Goal: Task Accomplishment & Management: Complete application form

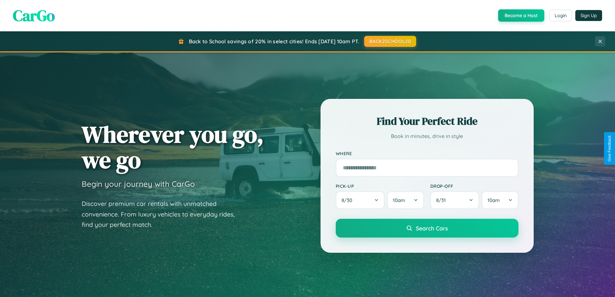
scroll to position [1242, 0]
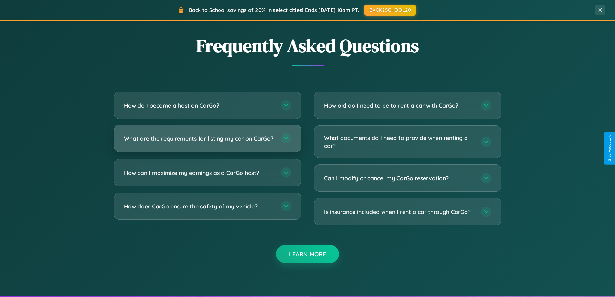
click at [207, 141] on h3 "What are the requirements for listing my car on CarGo?" at bounding box center [199, 138] width 150 height 8
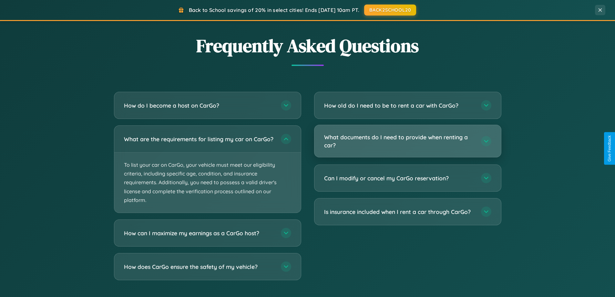
click at [407, 141] on h3 "What documents do I need to provide when renting a car?" at bounding box center [399, 141] width 150 height 16
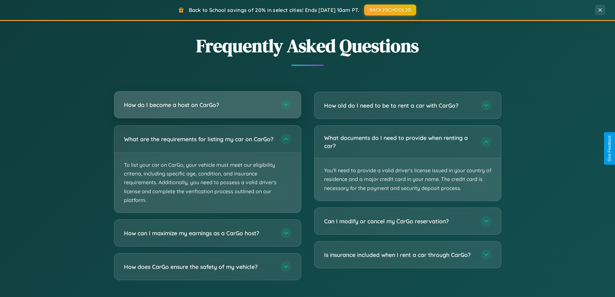
click at [207, 105] on h3 "How do I become a host on CarGo?" at bounding box center [199, 105] width 150 height 8
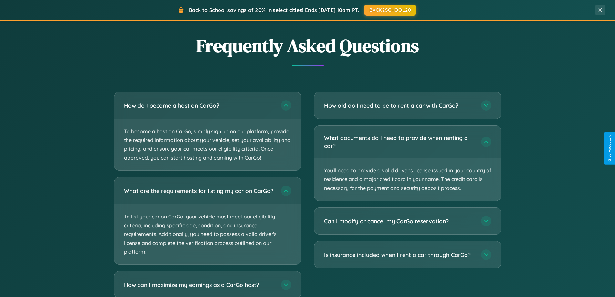
scroll to position [1283, 0]
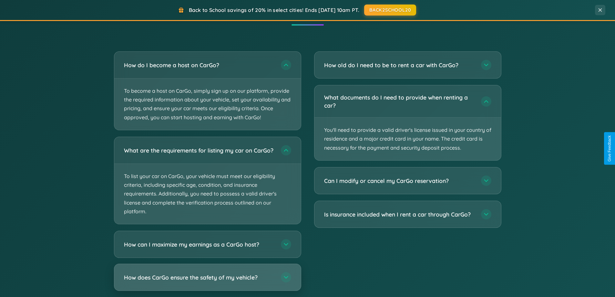
click at [207, 281] on h3 "How does CarGo ensure the safety of my vehicle?" at bounding box center [199, 277] width 150 height 8
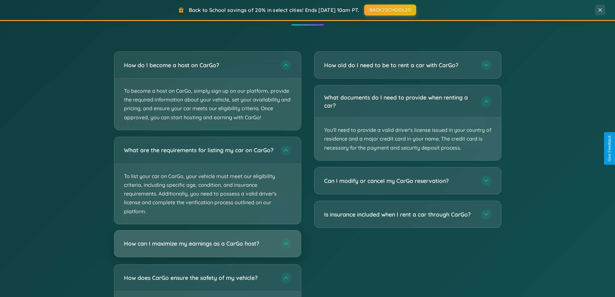
click at [207, 247] on h3 "How can I maximize my earnings as a CarGo host?" at bounding box center [199, 243] width 150 height 8
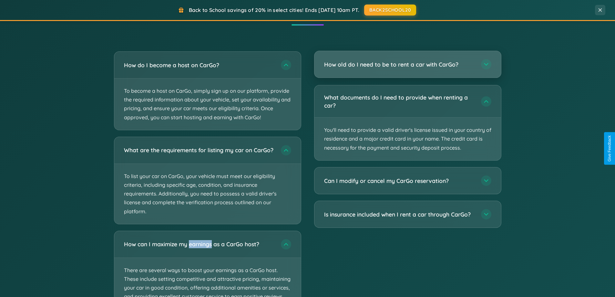
click at [407, 64] on h3 "How old do I need to be to rent a car with CarGo?" at bounding box center [399, 64] width 150 height 8
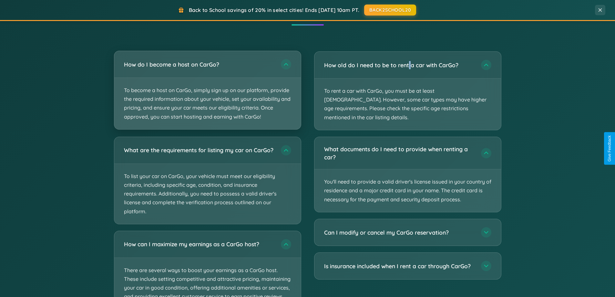
click at [207, 90] on p "To become a host on CarGo, simply sign up on our platform, provide the required…" at bounding box center [207, 103] width 187 height 51
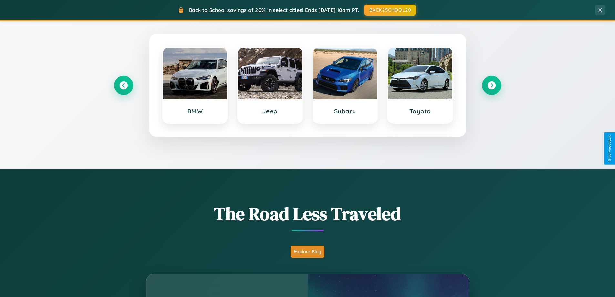
scroll to position [0, 0]
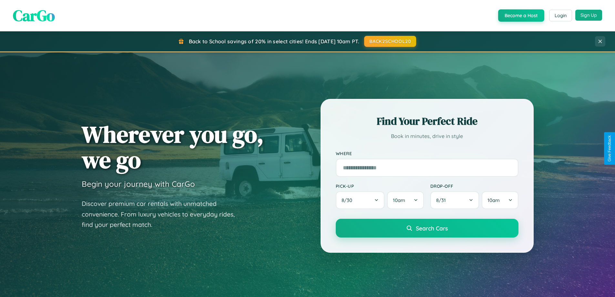
click at [589, 15] on button "Sign Up" at bounding box center [588, 15] width 27 height 11
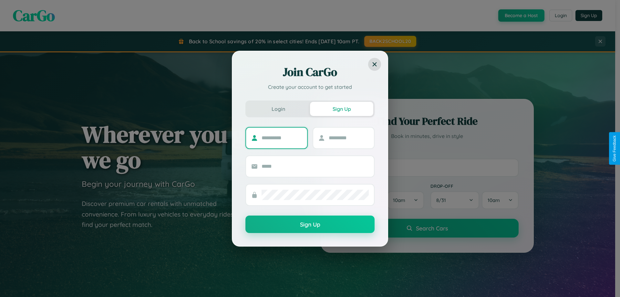
click at [282, 138] on input "text" at bounding box center [282, 138] width 40 height 10
type input "********"
click at [348, 138] on input "text" at bounding box center [349, 138] width 40 height 10
type input "*****"
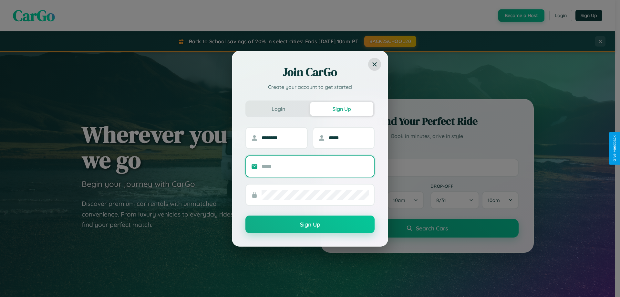
click at [315, 166] on input "text" at bounding box center [315, 166] width 107 height 10
type input "**********"
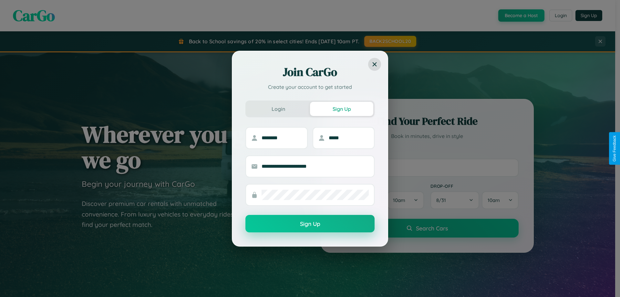
click at [310, 223] on button "Sign Up" at bounding box center [309, 223] width 129 height 17
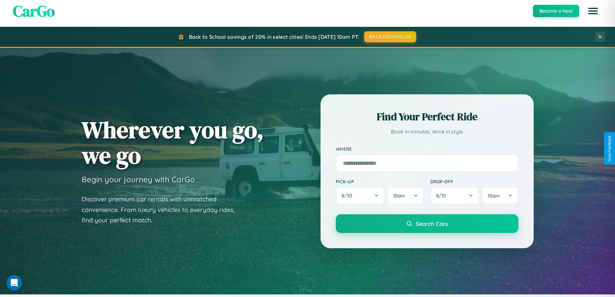
scroll to position [1037, 0]
